Goal: Check status: Check status

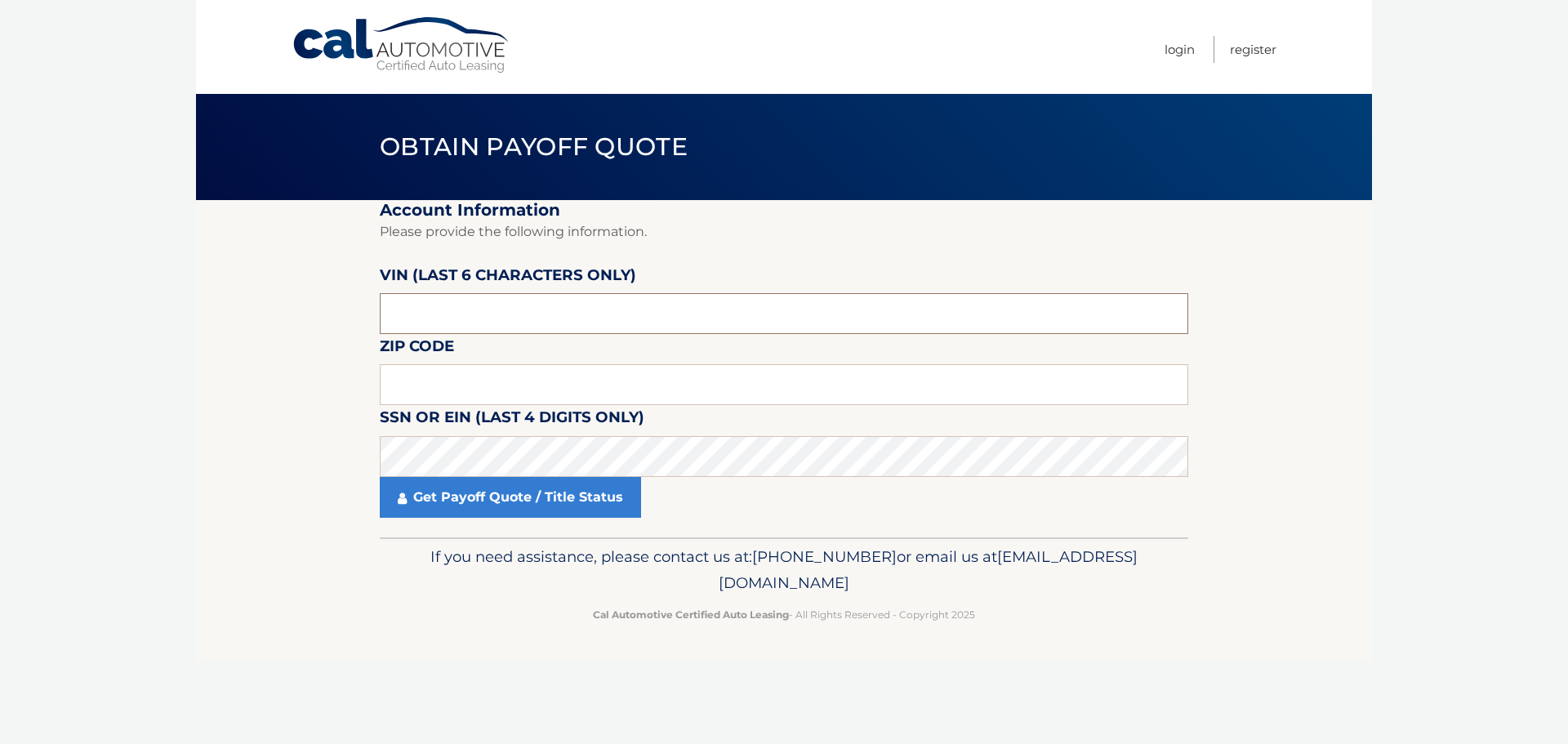
click at [536, 299] on input "text" at bounding box center [784, 313] width 808 height 41
type input "168376"
click at [507, 394] on input "text" at bounding box center [784, 384] width 808 height 41
type input "15210"
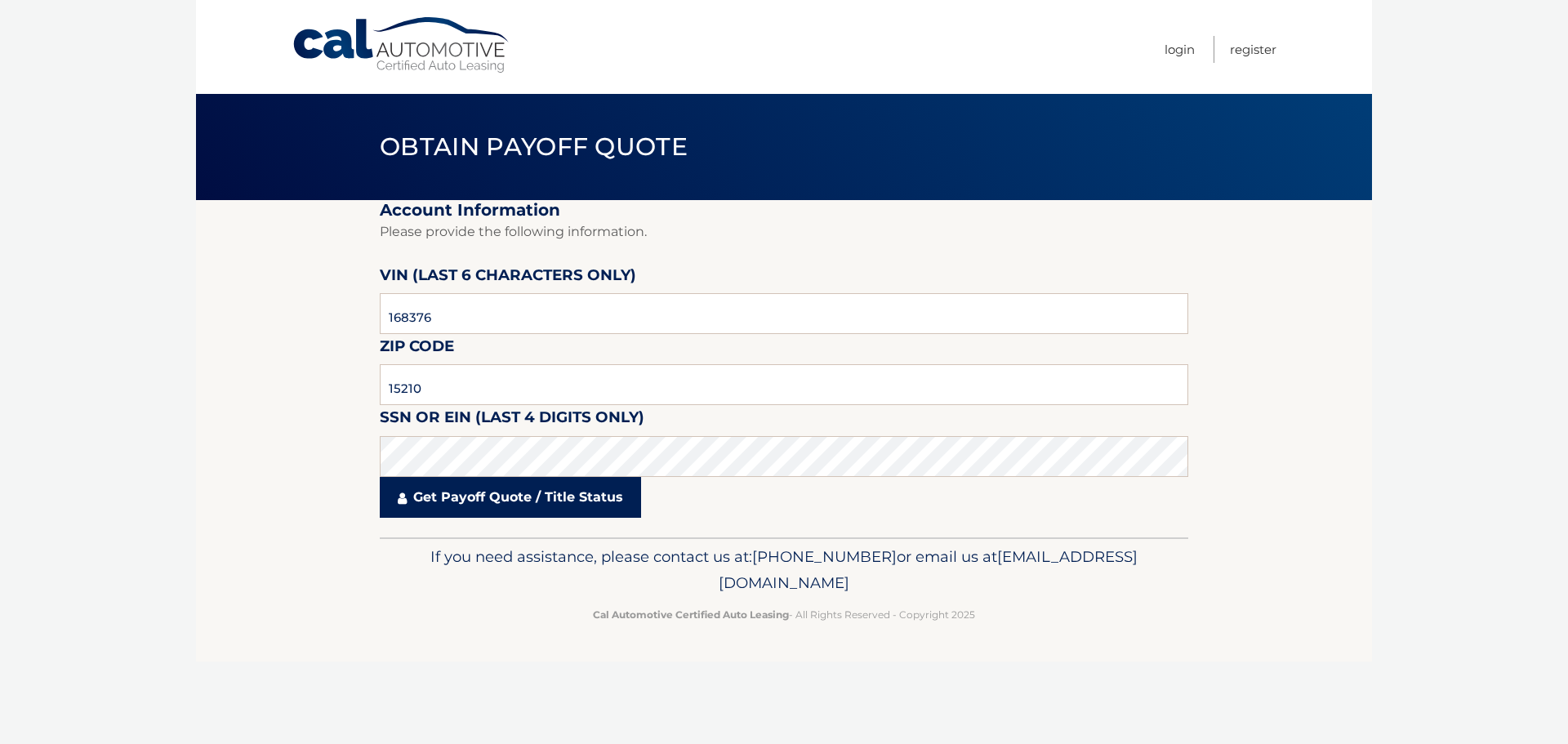
click at [435, 505] on link "Get Payoff Quote / Title Status" at bounding box center [511, 497] width 262 height 41
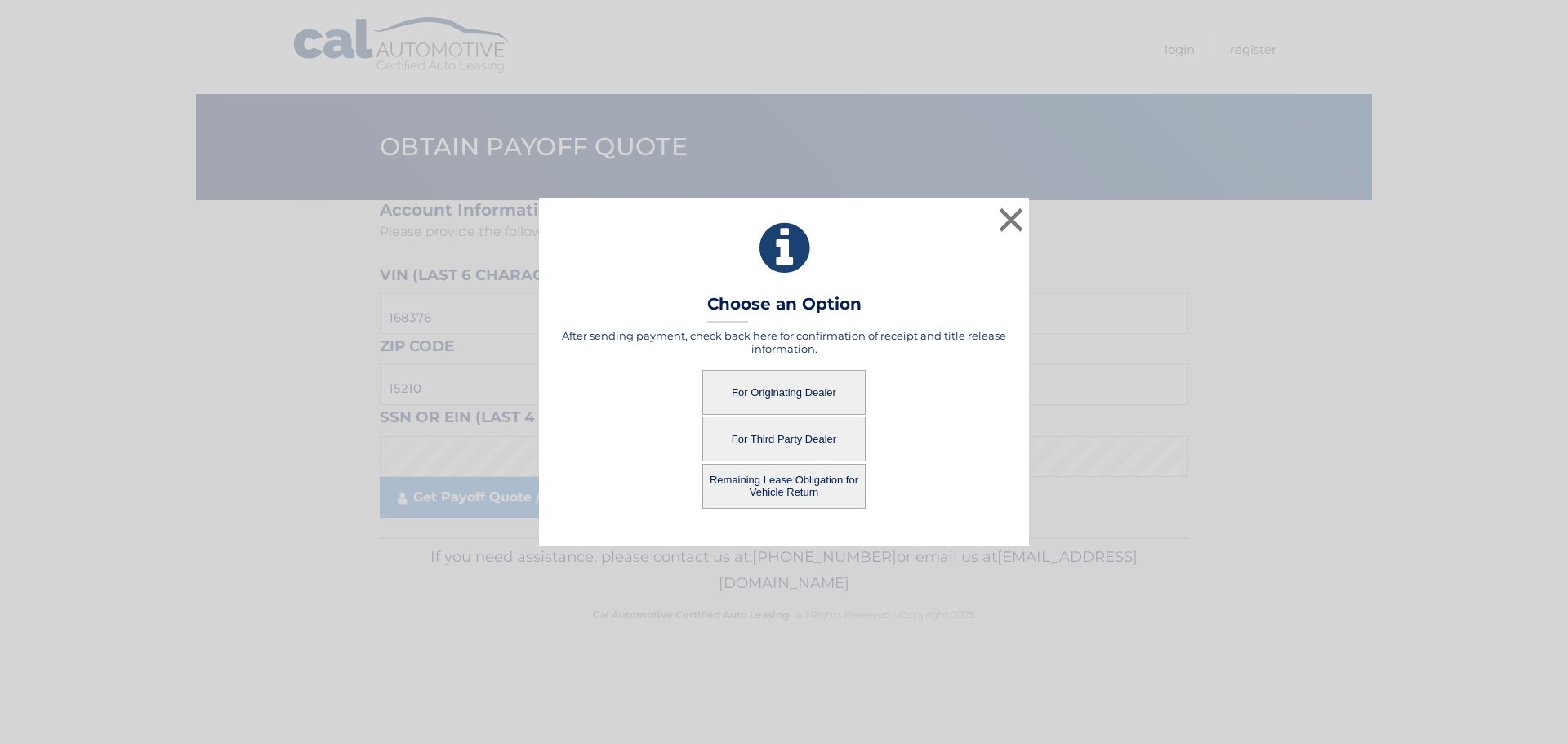
click at [771, 395] on button "For Originating Dealer" at bounding box center [784, 392] width 163 height 45
click at [775, 393] on button "For Originating Dealer" at bounding box center [784, 392] width 163 height 45
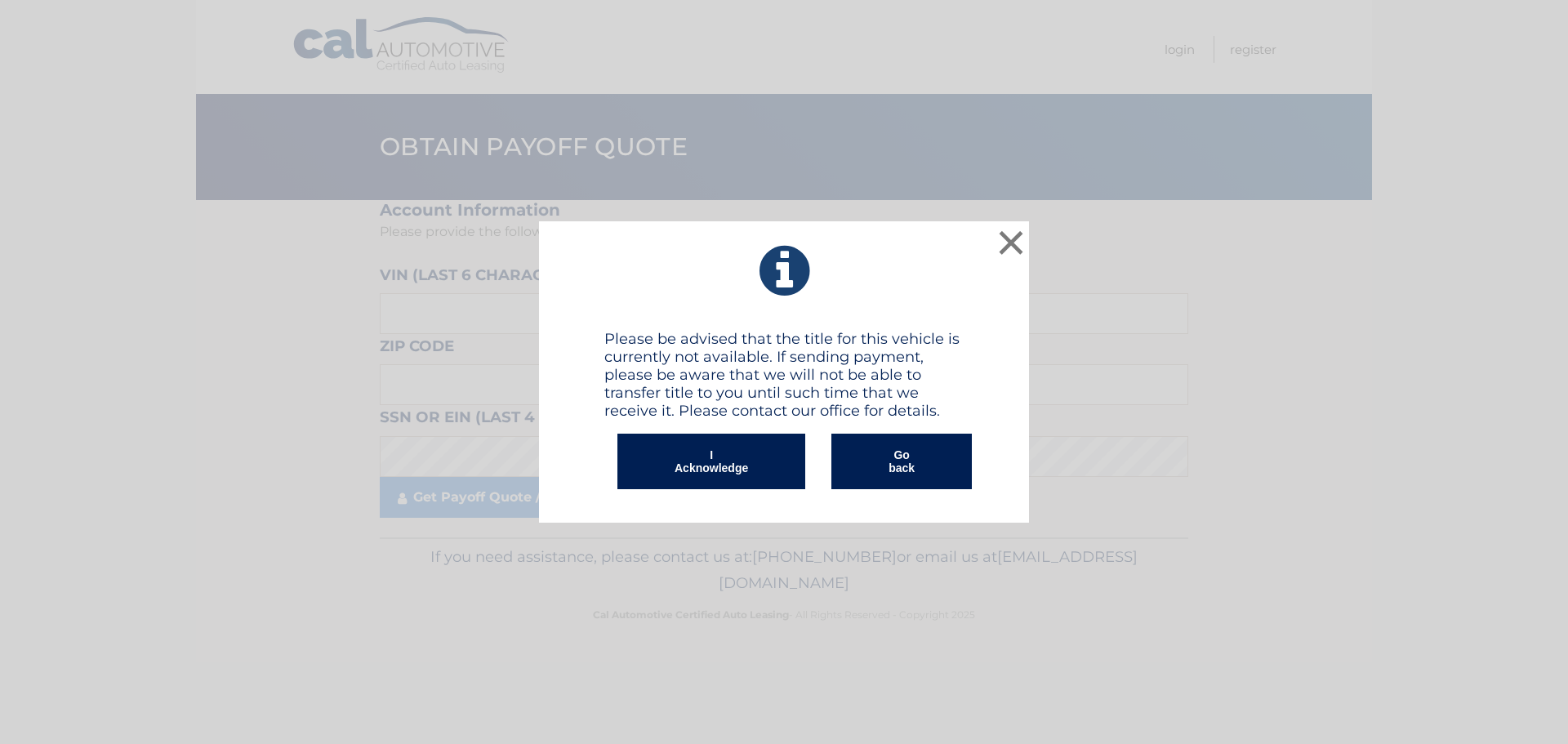
click at [718, 469] on button "I Acknowledge" at bounding box center [711, 461] width 188 height 56
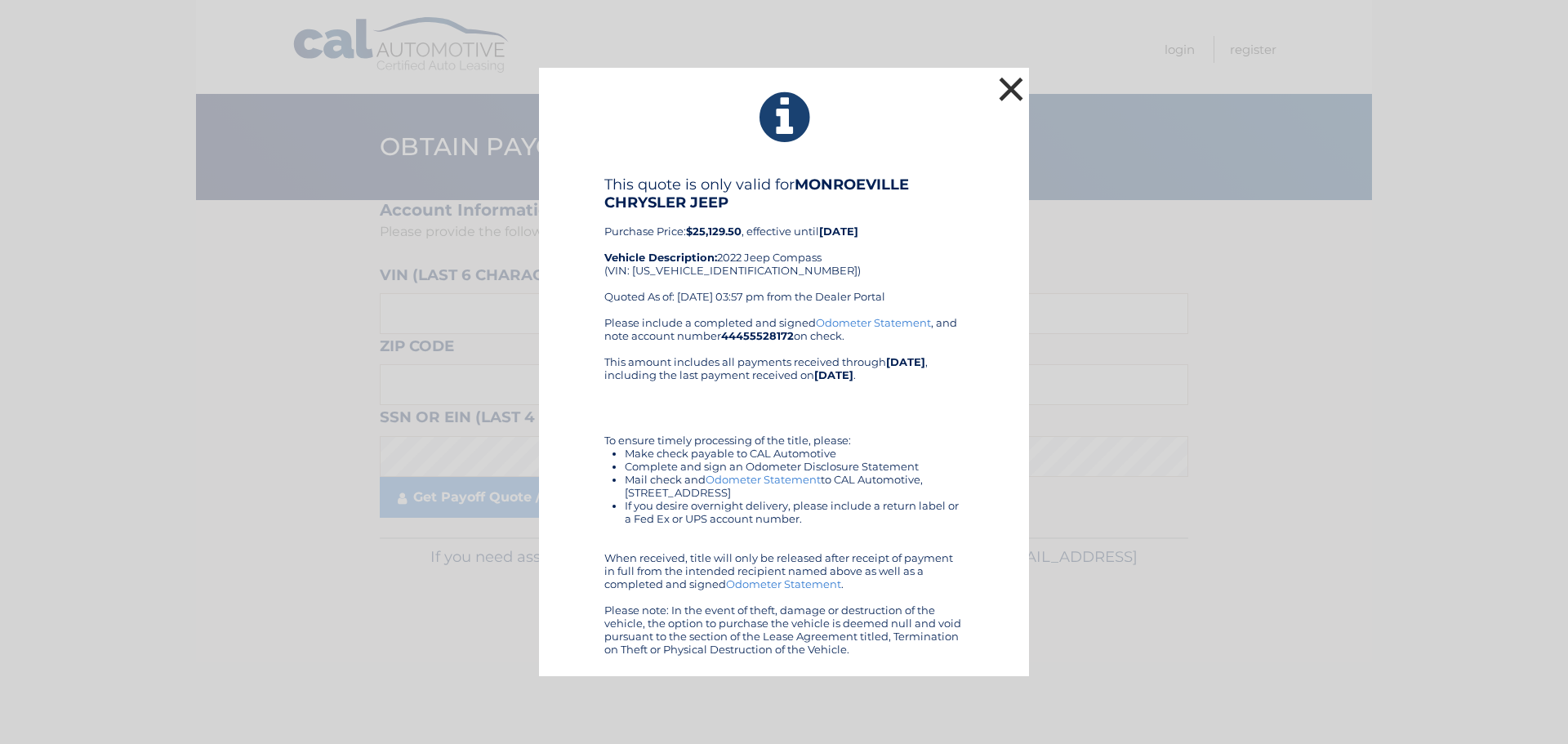
click at [1014, 92] on button "×" at bounding box center [1011, 89] width 33 height 33
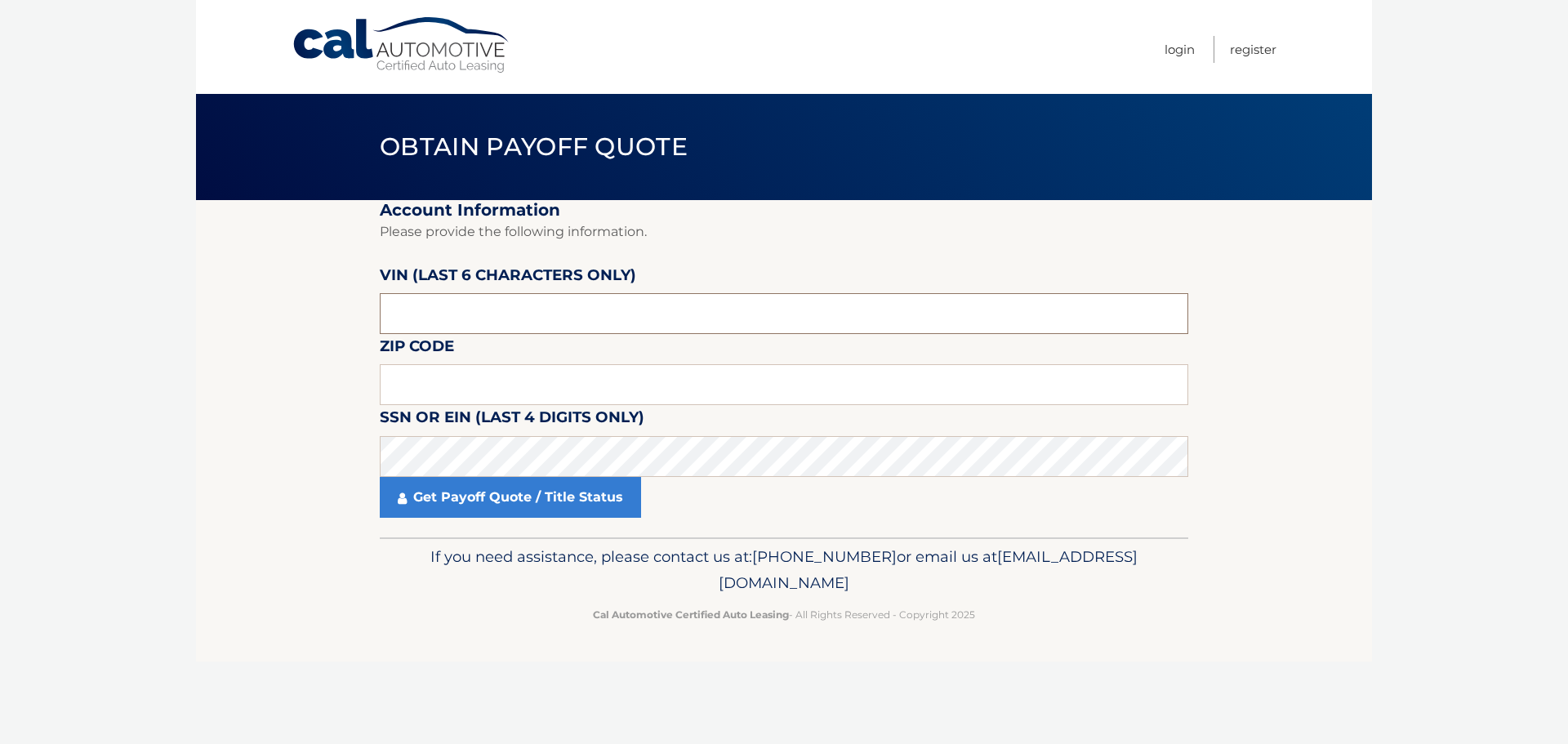
click at [626, 302] on input "text" at bounding box center [784, 313] width 808 height 41
click at [572, 377] on input "text" at bounding box center [784, 384] width 808 height 41
type input "15210"
click at [468, 304] on input "text" at bounding box center [784, 313] width 808 height 41
type input "168376"
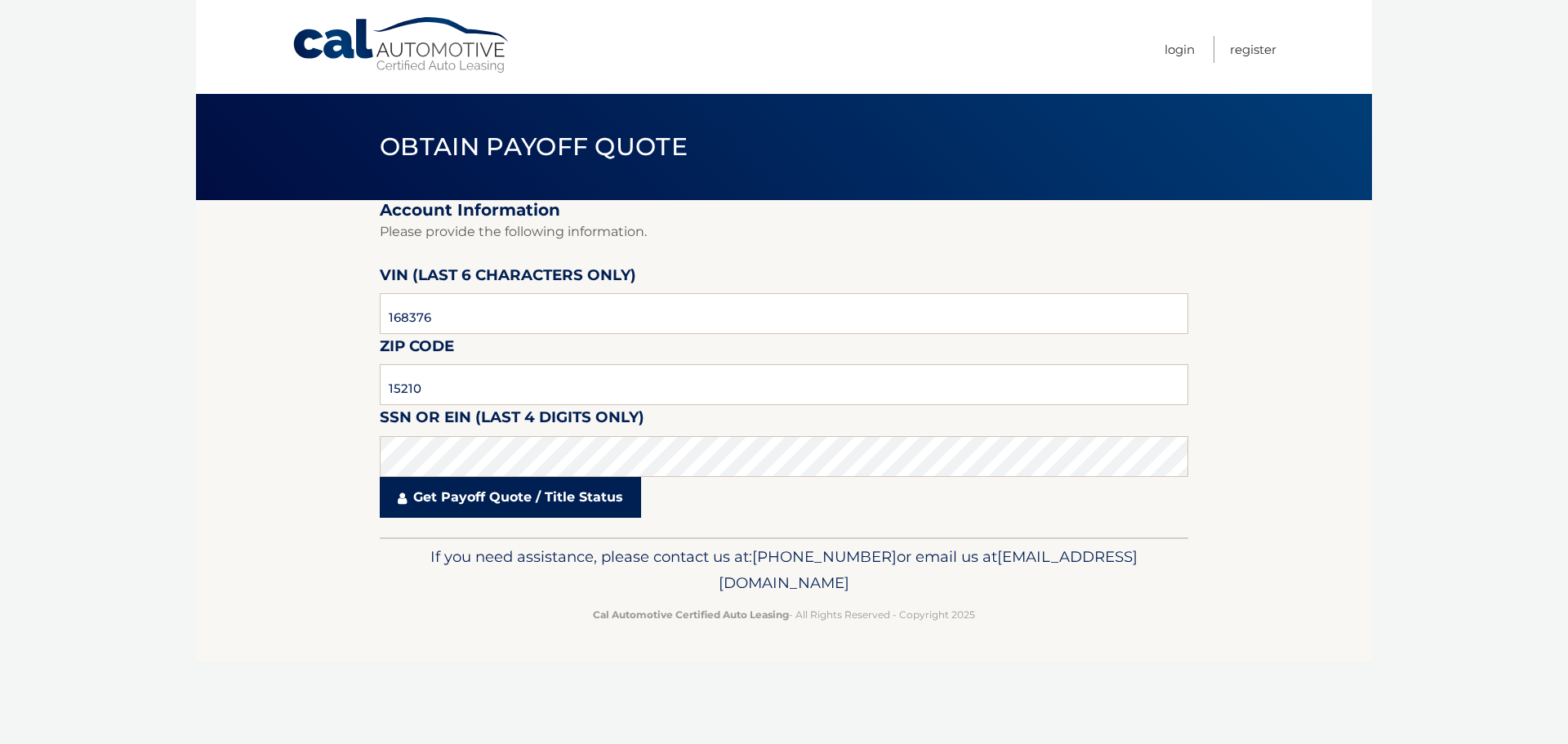
click at [551, 506] on link "Get Payoff Quote / Title Status" at bounding box center [511, 497] width 262 height 41
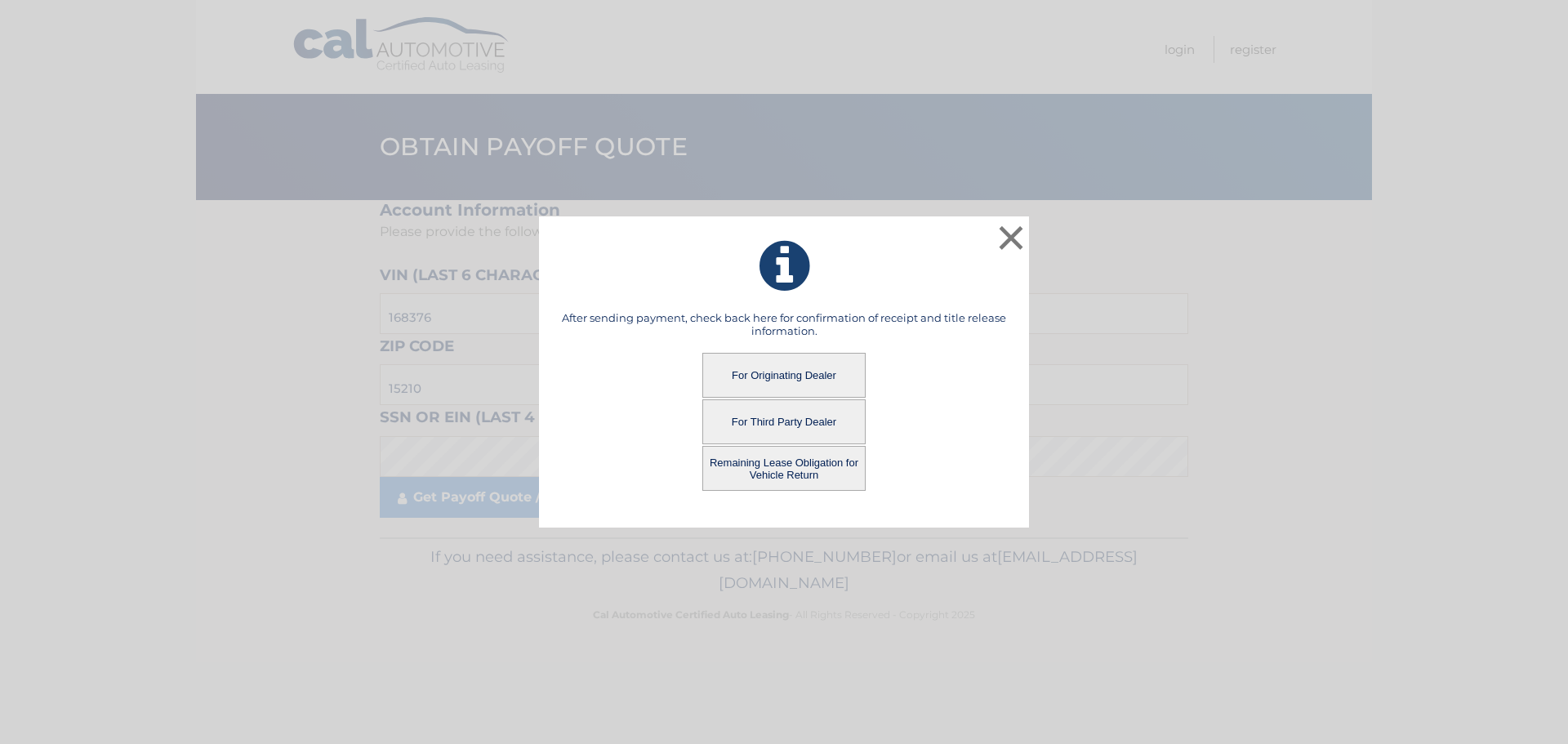
click at [750, 466] on button "Remaining Lease Obligation for Vehicle Return" at bounding box center [784, 468] width 163 height 45
click at [754, 462] on button "Remaining Lease Obligation for Vehicle Return" at bounding box center [784, 468] width 163 height 45
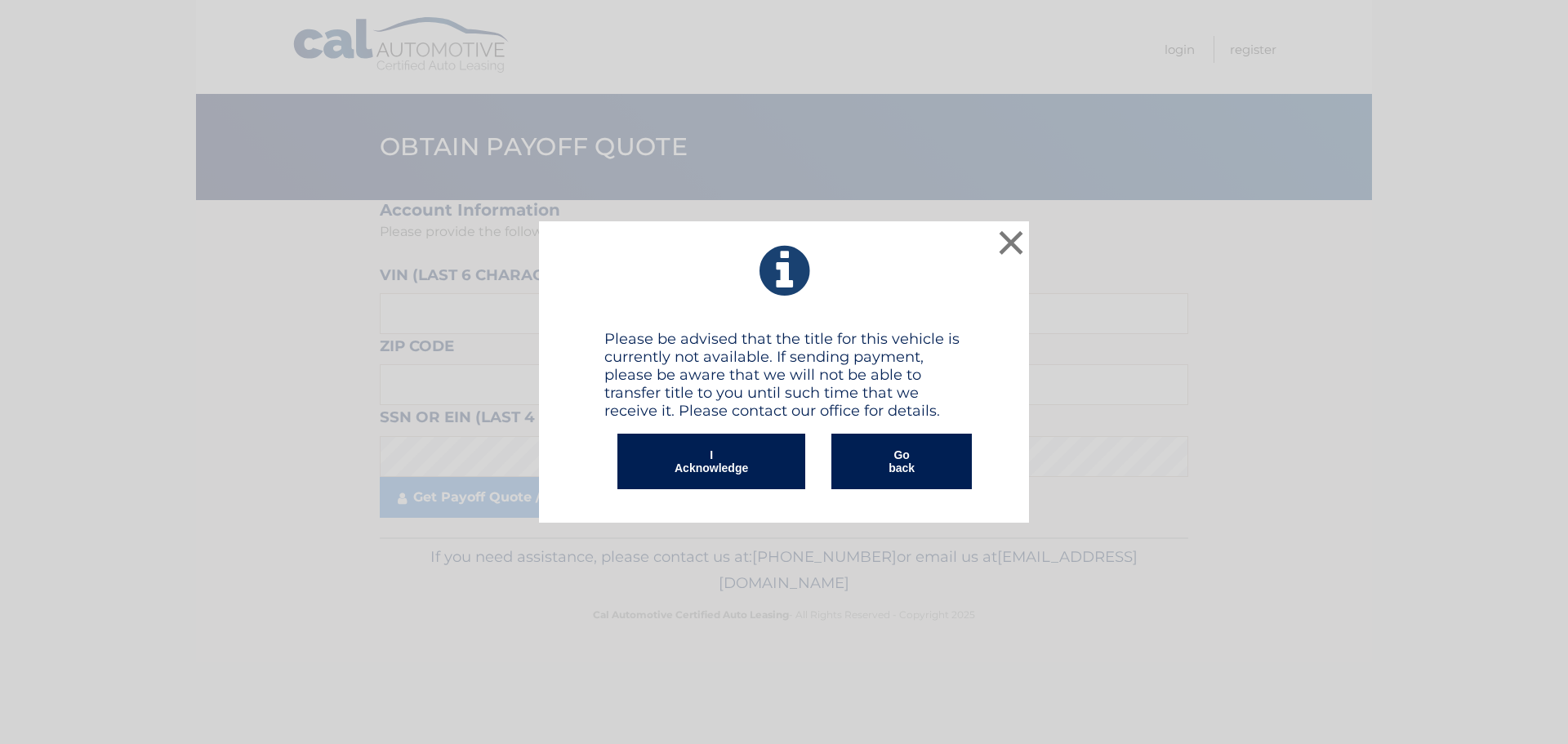
click at [742, 475] on button "I Acknowledge" at bounding box center [711, 461] width 188 height 56
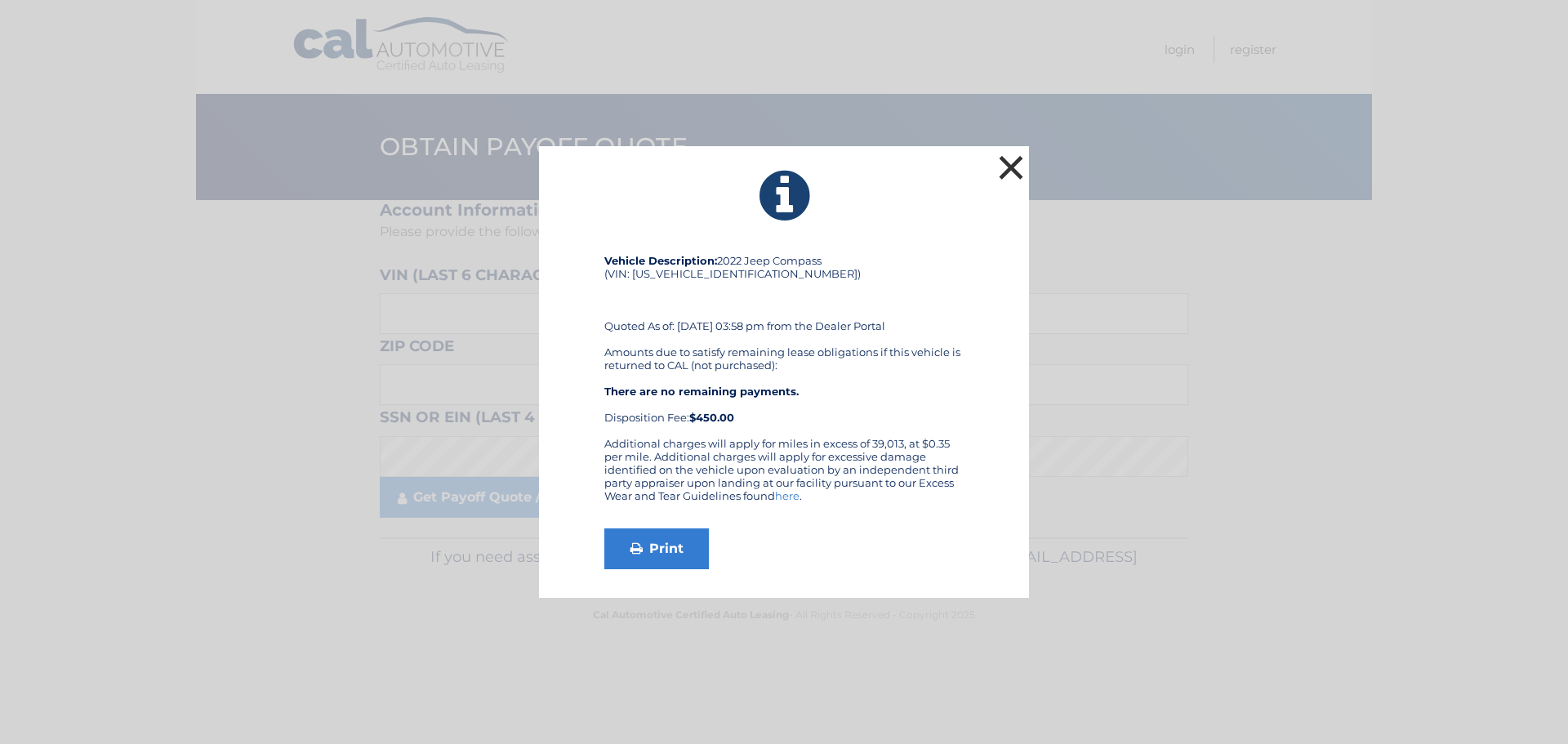
click at [1013, 164] on button "×" at bounding box center [1011, 167] width 33 height 33
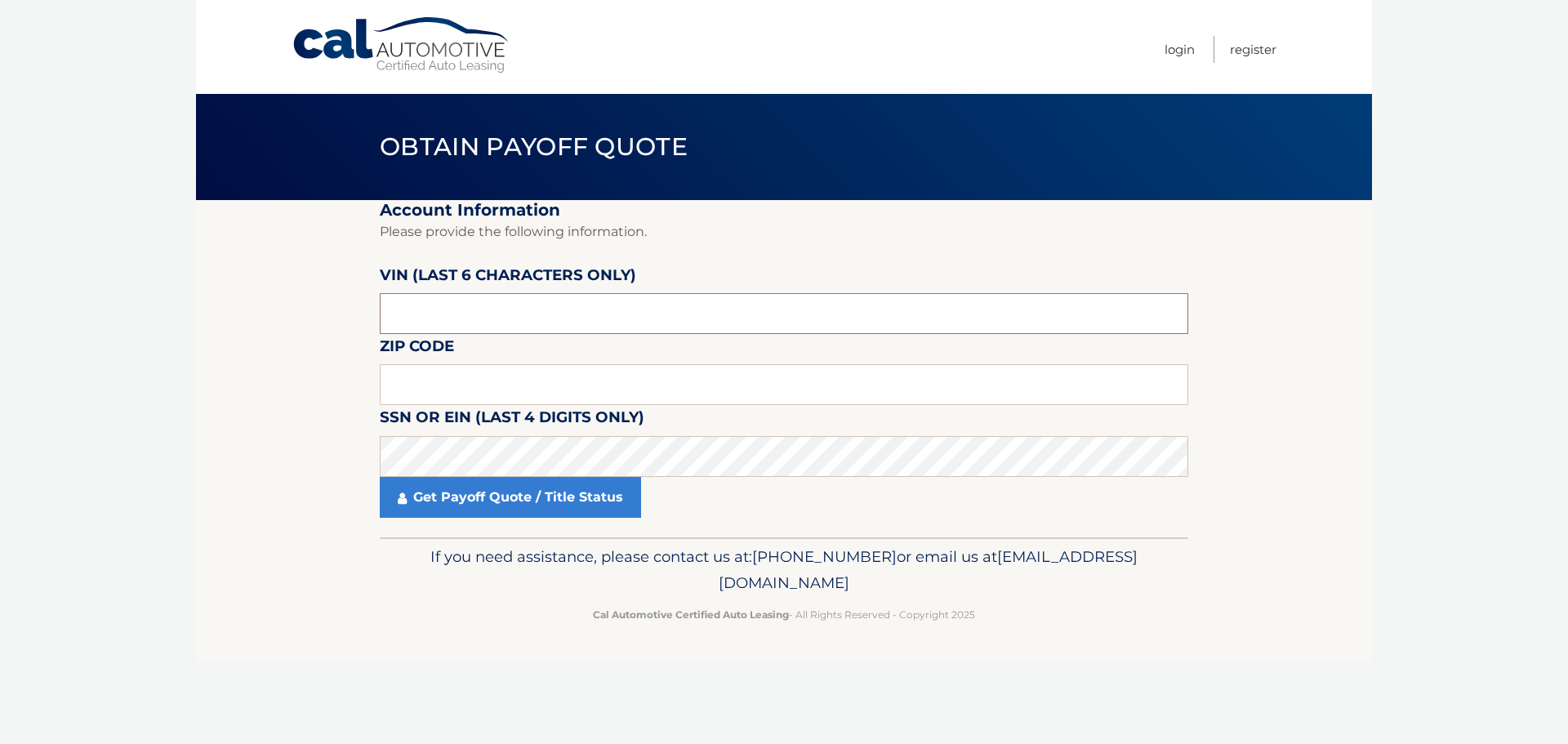
click at [519, 316] on input "text" at bounding box center [784, 313] width 808 height 41
type input "509142"
click at [572, 389] on input "text" at bounding box center [784, 384] width 808 height 41
click at [542, 358] on fieldset "Account Information Please provide the following information. VIN (last 6 chara…" at bounding box center [784, 369] width 808 height 337
click at [527, 382] on input "text" at bounding box center [784, 384] width 808 height 41
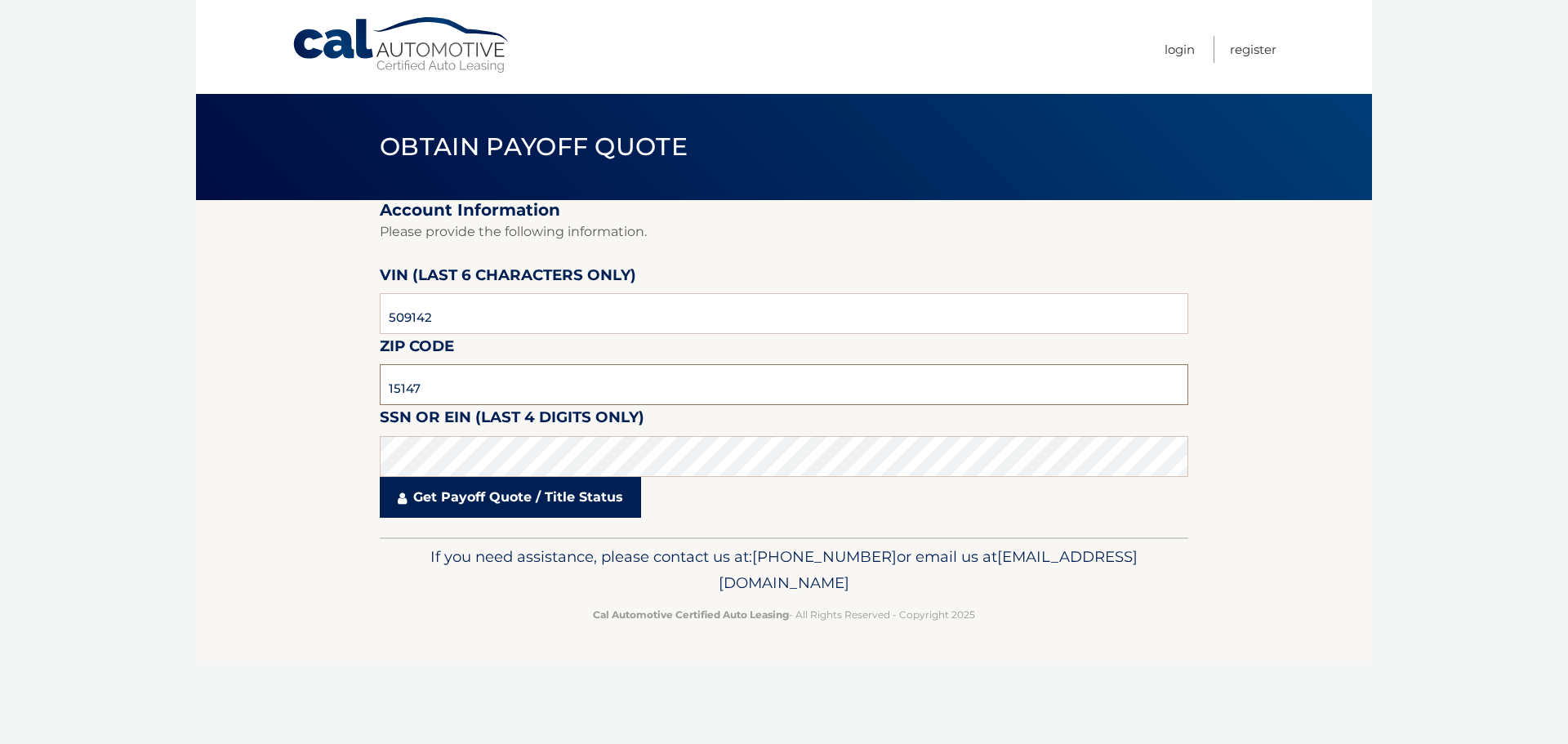
type input "15147"
click at [475, 502] on link "Get Payoff Quote / Title Status" at bounding box center [511, 497] width 262 height 41
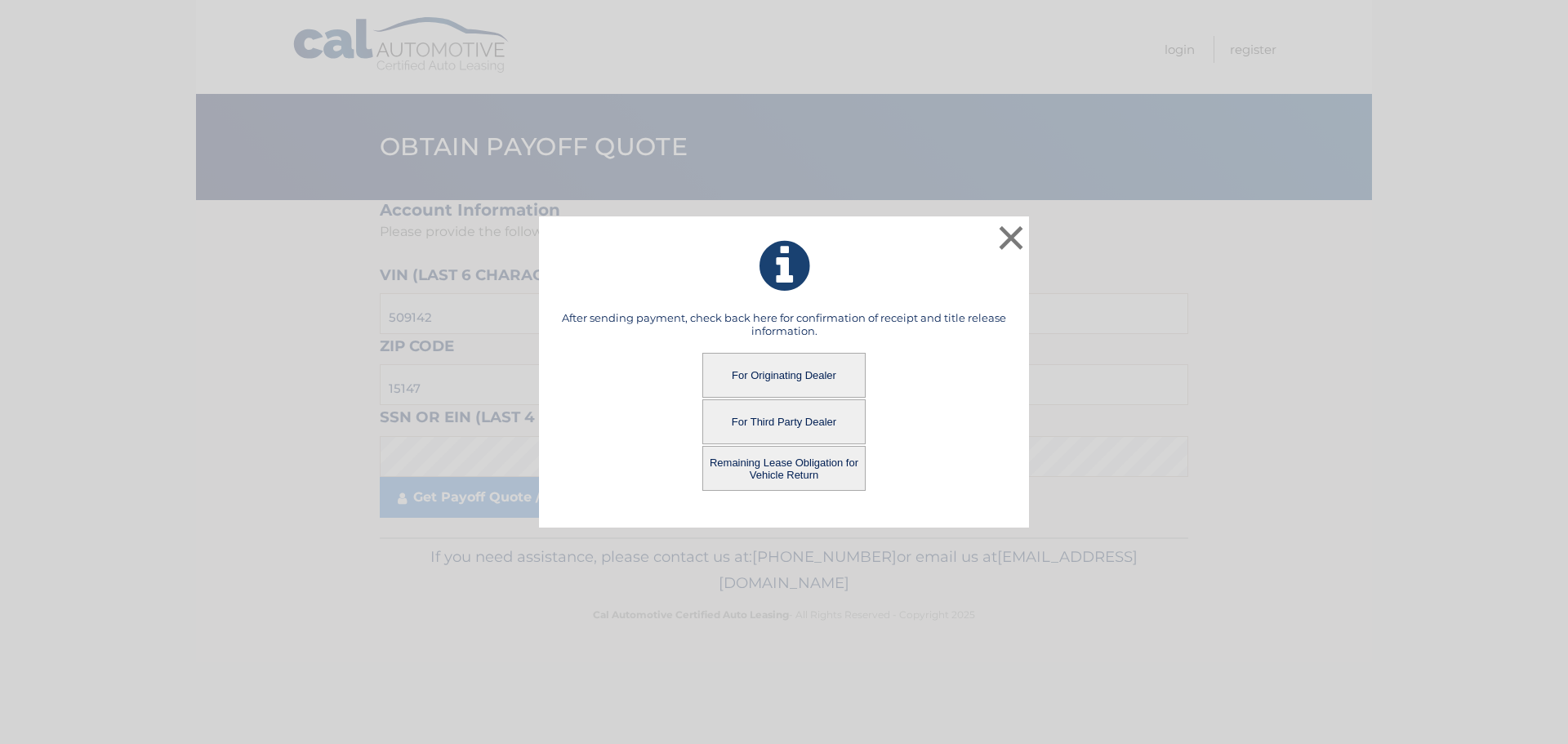
click at [796, 376] on button "For Originating Dealer" at bounding box center [784, 374] width 163 height 45
click at [799, 372] on button "For Originating Dealer" at bounding box center [784, 374] width 163 height 45
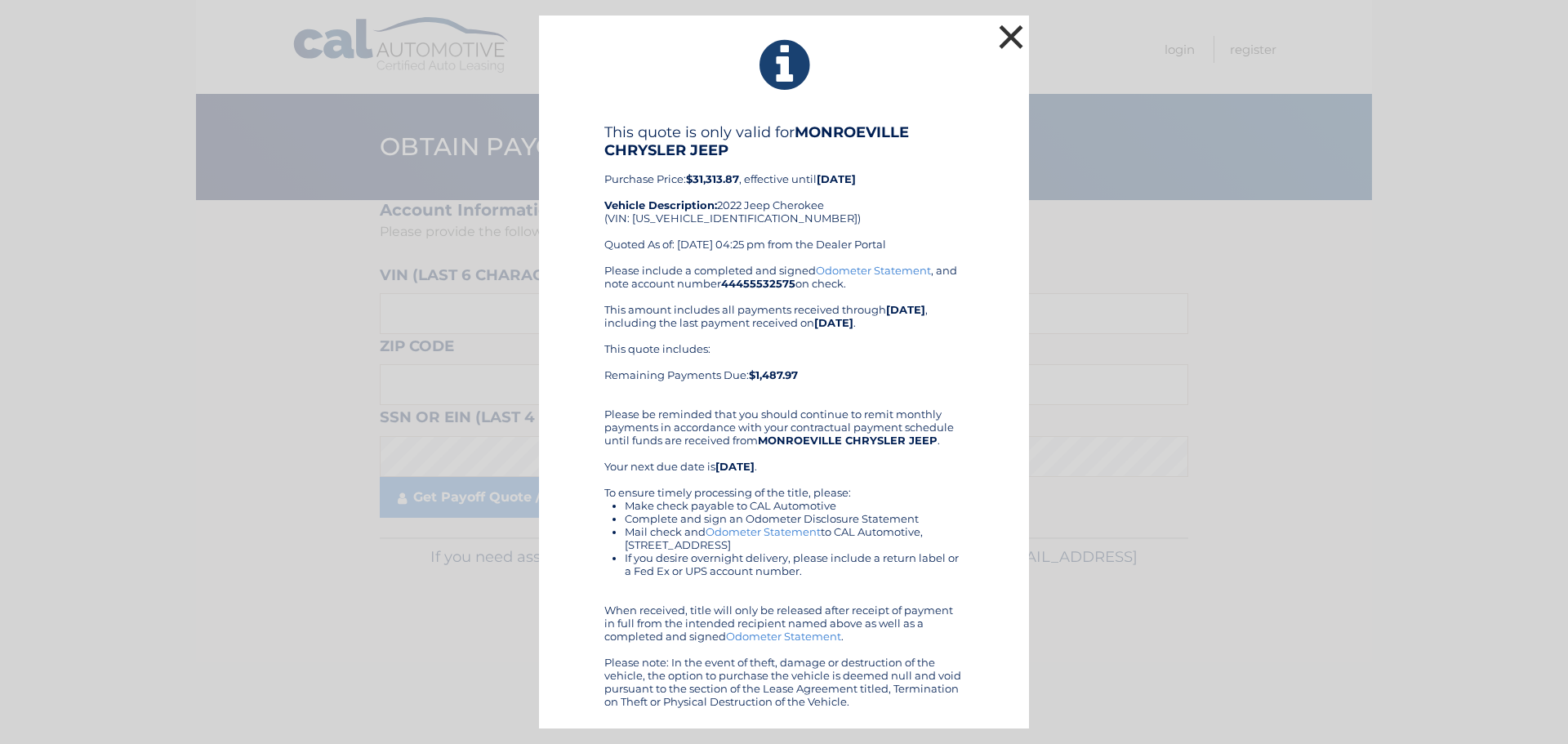
click at [1004, 41] on button "×" at bounding box center [1011, 37] width 33 height 33
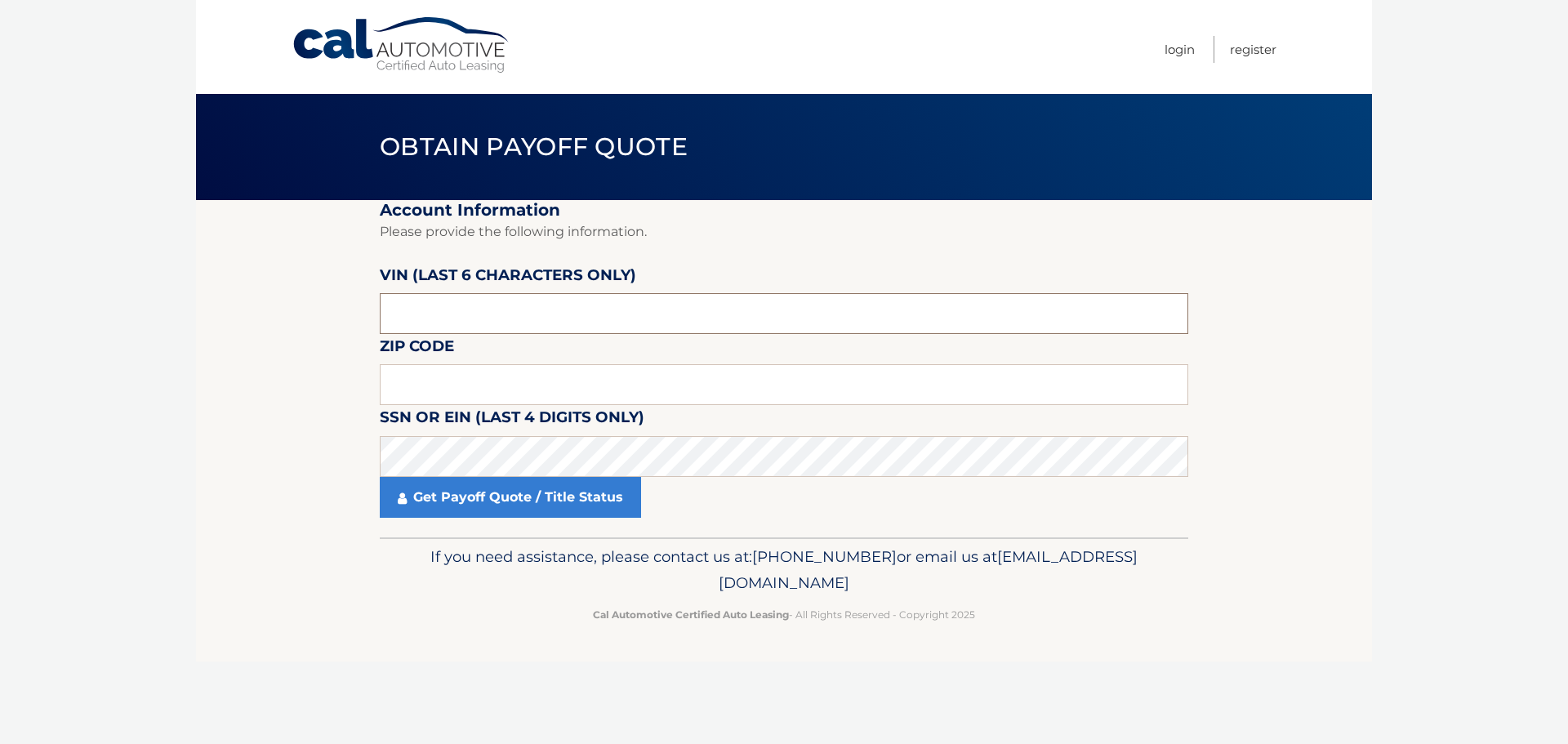
click at [618, 326] on input "text" at bounding box center [784, 313] width 808 height 41
type input "509142"
type input "15147"
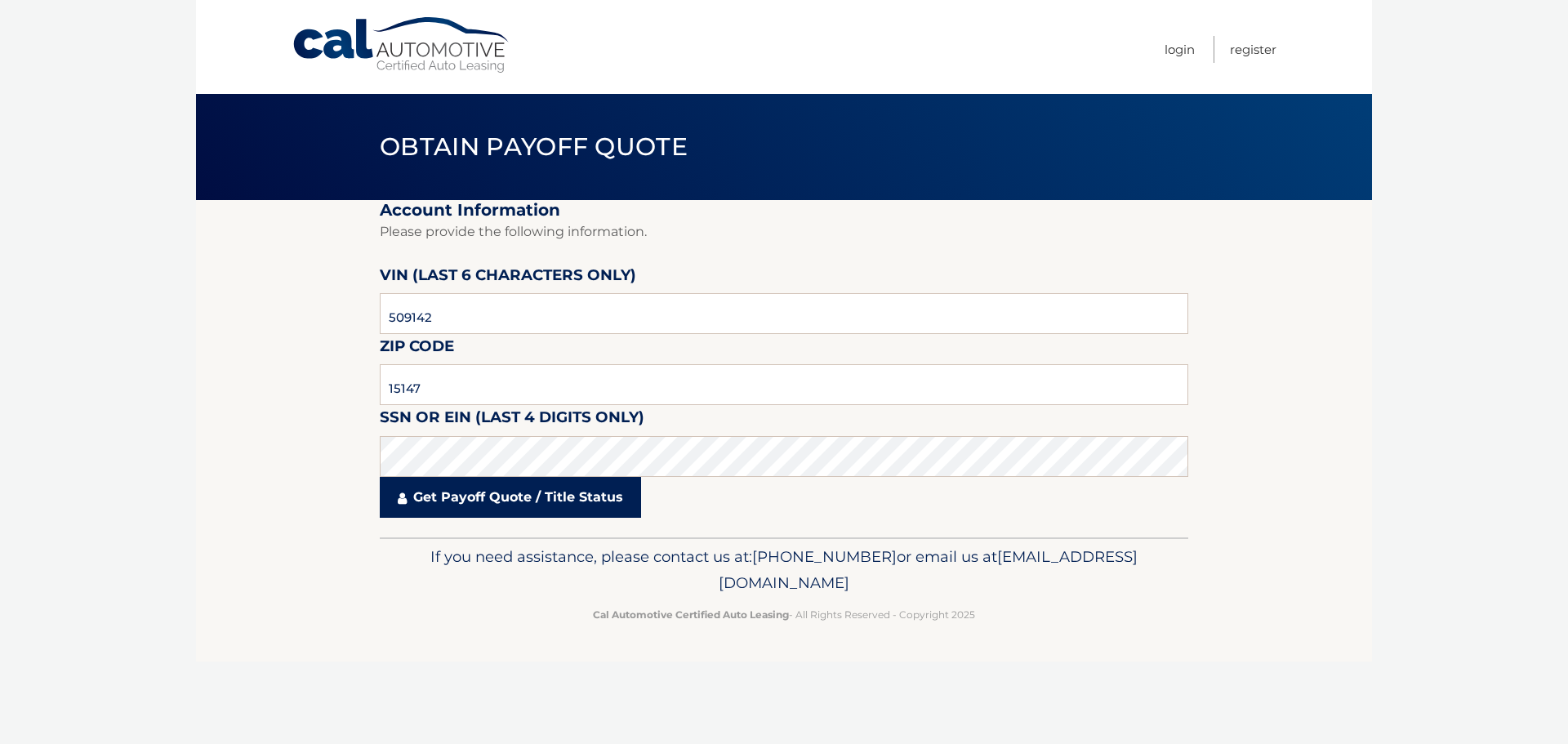
click at [564, 512] on link "Get Payoff Quote / Title Status" at bounding box center [511, 497] width 262 height 41
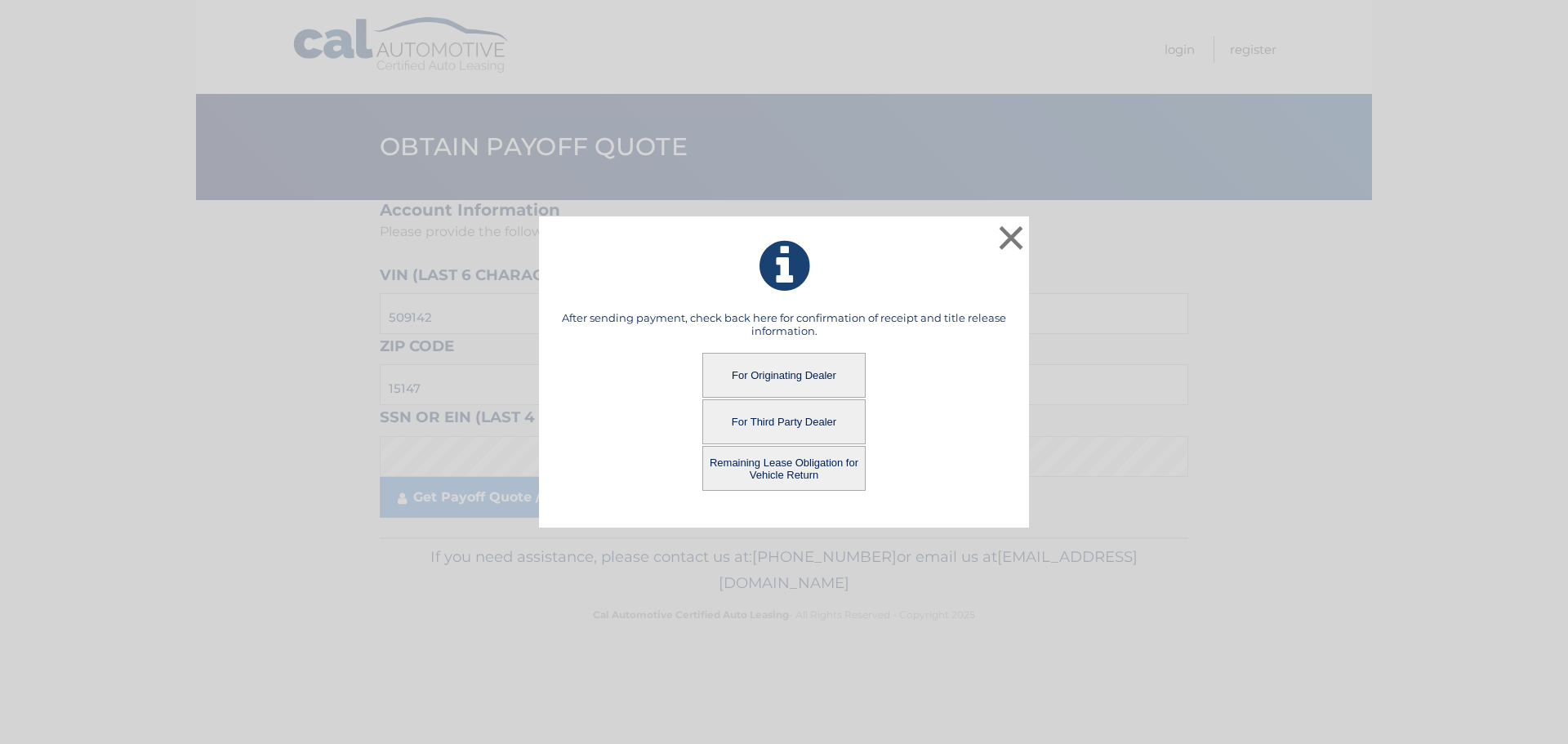
click at [741, 463] on button "Remaining Lease Obligation for Vehicle Return" at bounding box center [784, 468] width 163 height 45
click at [769, 465] on button "Remaining Lease Obligation for Vehicle Return" at bounding box center [784, 468] width 163 height 45
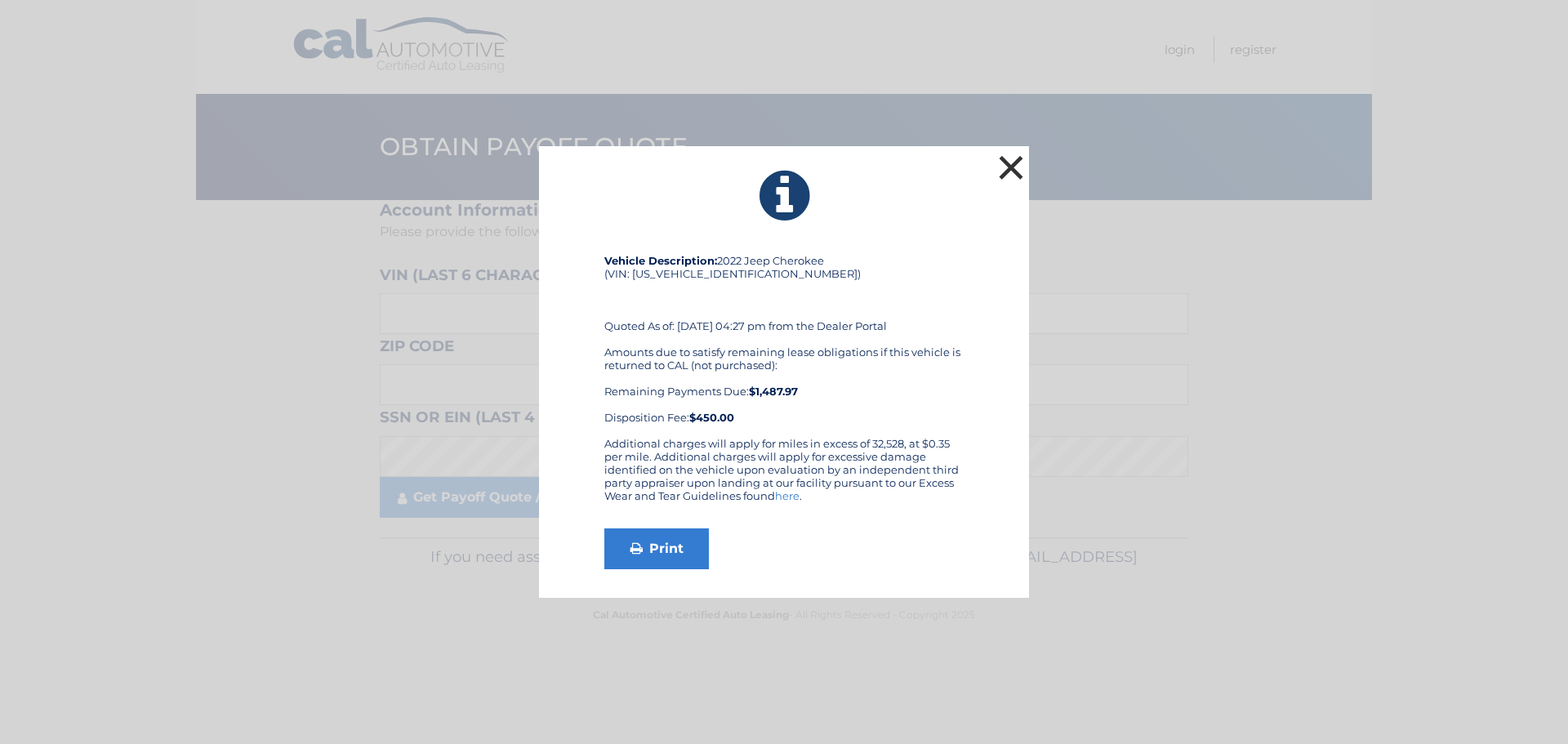
click at [1011, 170] on button "×" at bounding box center [1011, 167] width 33 height 33
